Goal: Task Accomplishment & Management: Manage account settings

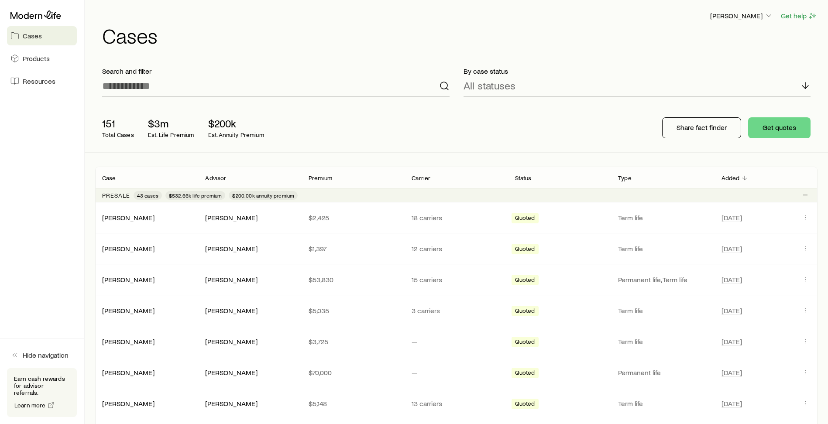
click at [32, 38] on span "Cases" at bounding box center [32, 35] width 19 height 9
click at [32, 83] on span "Resources" at bounding box center [39, 81] width 33 height 9
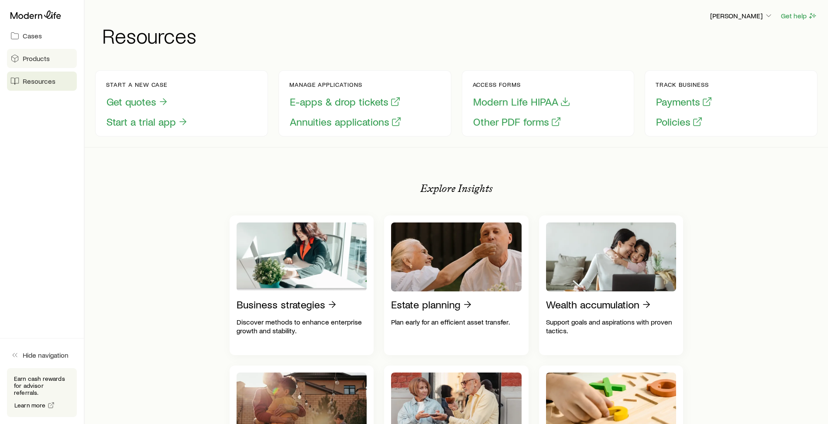
click at [46, 62] on span "Products" at bounding box center [36, 58] width 27 height 9
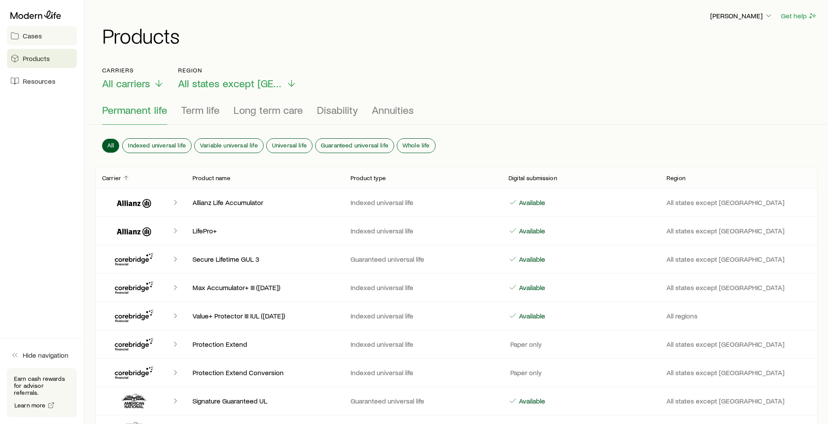
click at [35, 38] on span "Cases" at bounding box center [32, 35] width 19 height 9
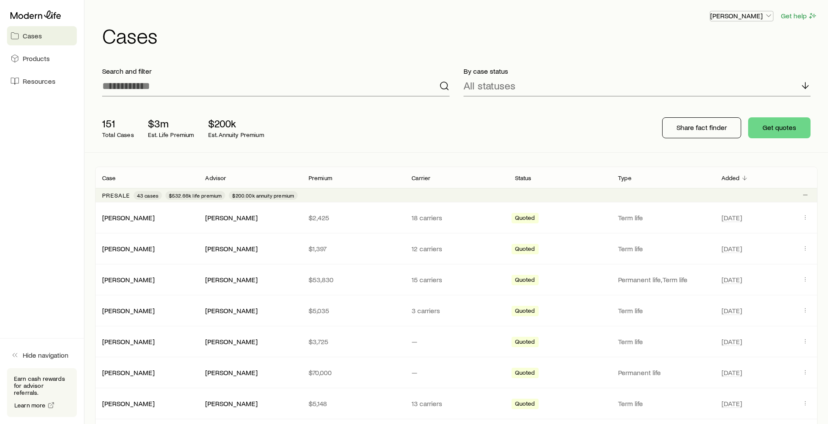
click at [767, 16] on polyline "button" at bounding box center [768, 16] width 4 height 2
click at [87, 137] on div "Search and filter By case status All statuses 151 Total Cases $3m Est. Life Pre…" at bounding box center [456, 106] width 743 height 93
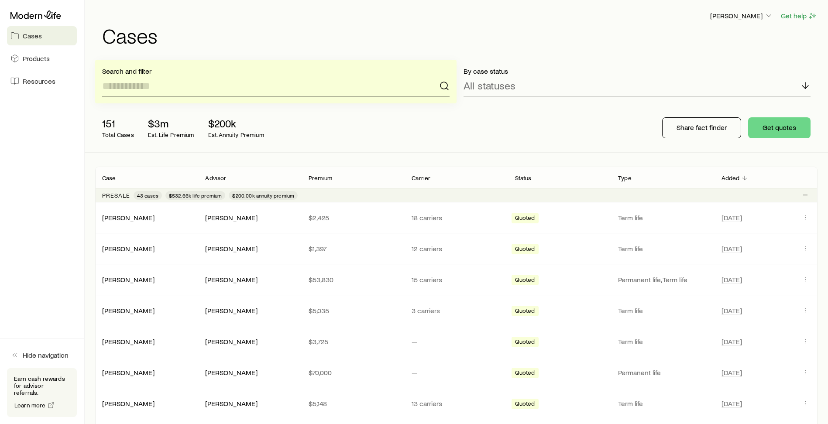
click at [191, 90] on input at bounding box center [275, 85] width 347 height 21
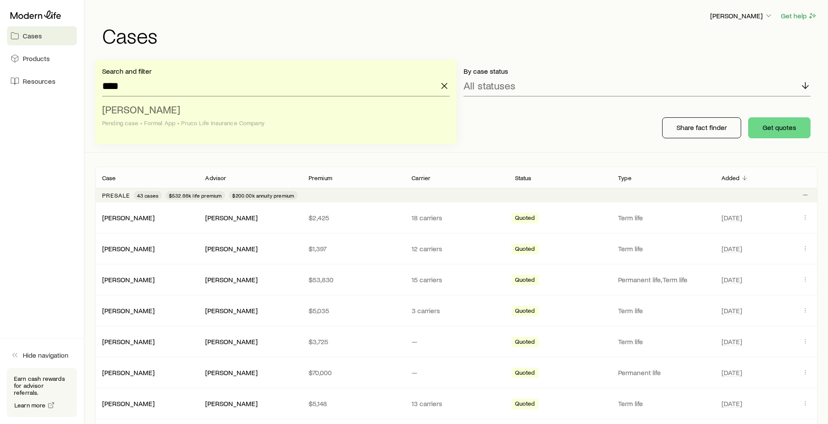
click at [167, 110] on li "[PERSON_NAME] case • Formal App • Pruco Life Insurance Company" at bounding box center [273, 117] width 342 height 34
type input "**********"
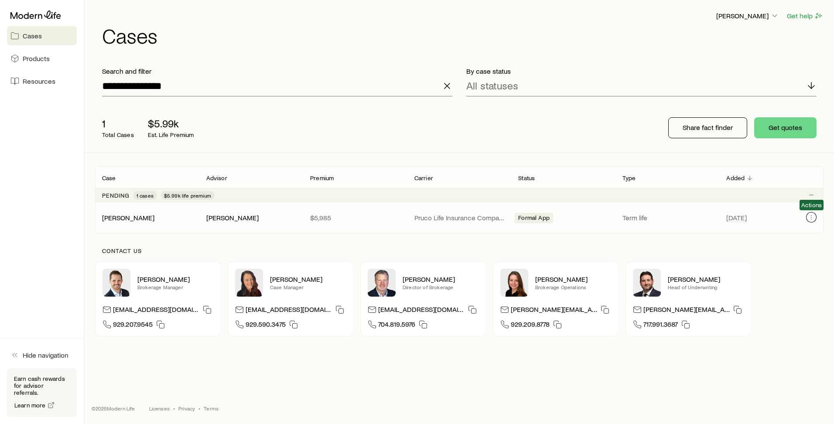
click at [810, 217] on icon "Client cases" at bounding box center [811, 217] width 7 height 7
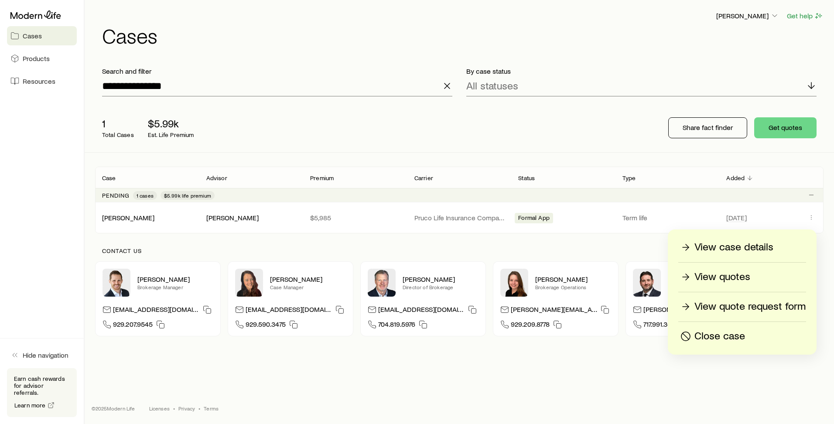
click at [752, 244] on p "View case details" at bounding box center [734, 247] width 79 height 14
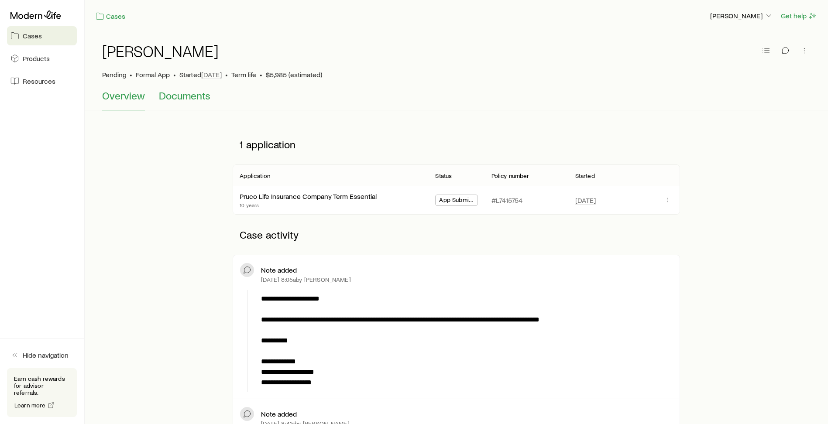
click at [186, 99] on span "Documents" at bounding box center [184, 95] width 51 height 12
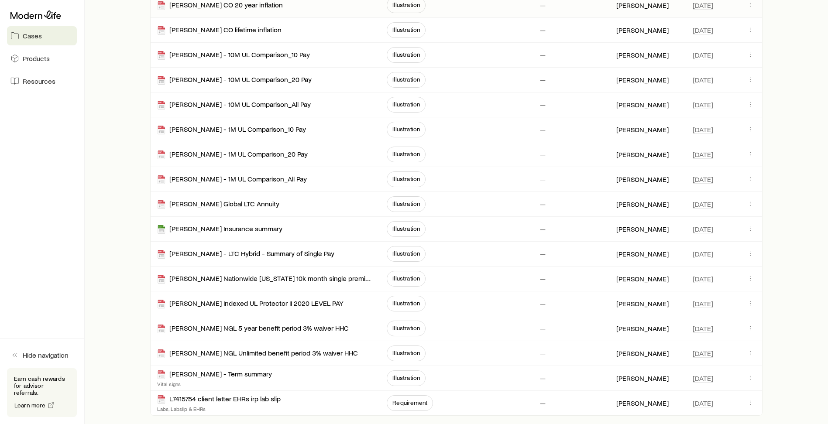
scroll to position [262, 0]
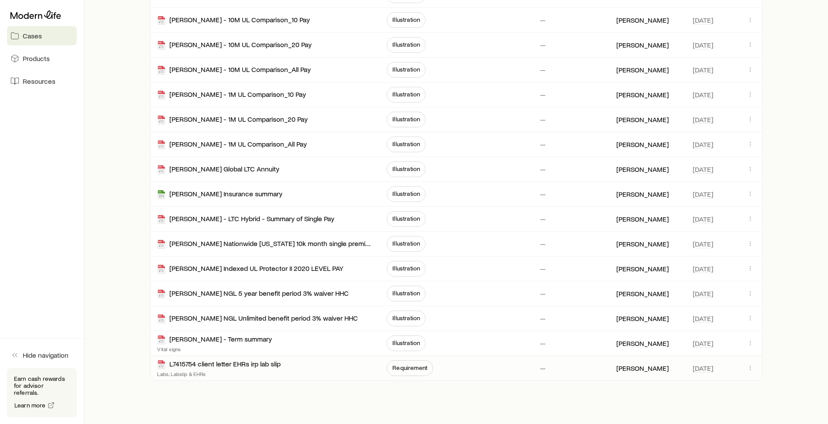
click at [275, 370] on p "Labs, Labslip & EHRs" at bounding box center [218, 373] width 123 height 7
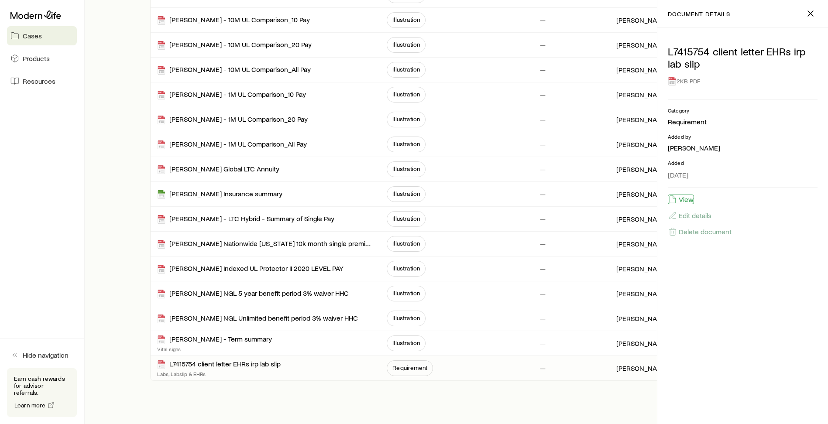
click at [687, 200] on button "View" at bounding box center [681, 200] width 26 height 10
